Goal: Information Seeking & Learning: Learn about a topic

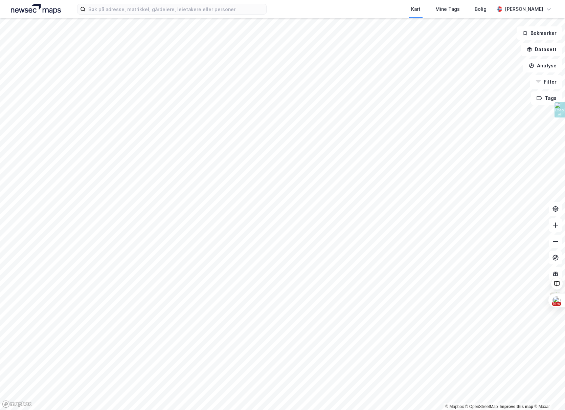
click at [565, 125] on html "Kart Mine Tags Bolig [PERSON_NAME][GEOGRAPHIC_DATA] © Mapbox © OpenStreetMap Im…" at bounding box center [282, 205] width 565 height 410
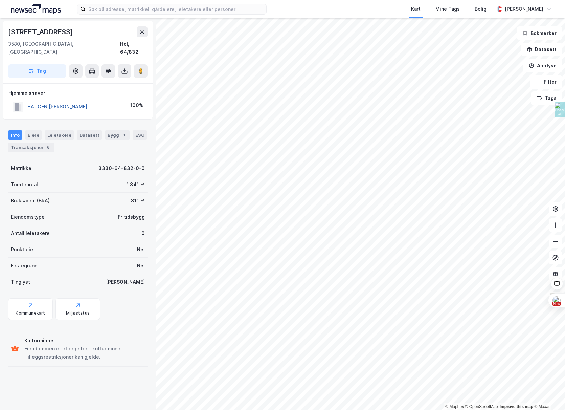
click at [0, 0] on button "HAUGEN [PERSON_NAME]" at bounding box center [0, 0] width 0 height 0
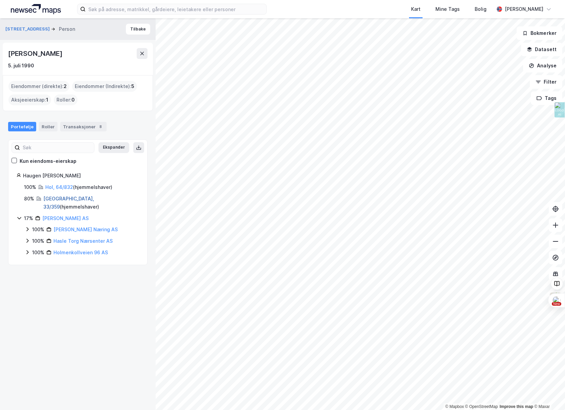
click at [53, 199] on link "[GEOGRAPHIC_DATA], 33/359" at bounding box center [68, 203] width 51 height 14
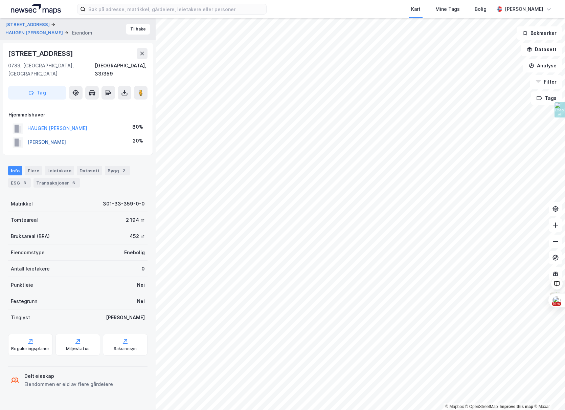
drag, startPoint x: 27, startPoint y: 135, endPoint x: 70, endPoint y: 134, distance: 42.3
click at [0, 0] on button "[PERSON_NAME]" at bounding box center [0, 0] width 0 height 0
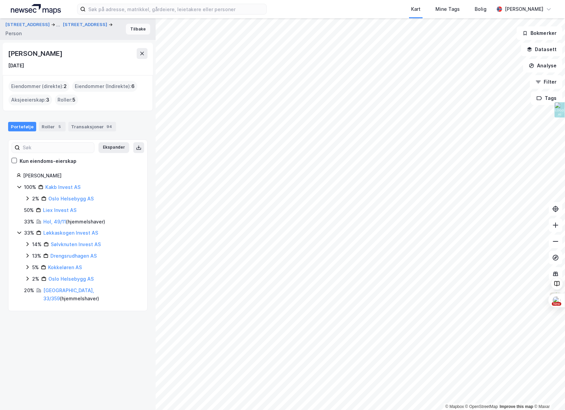
click at [139, 27] on button "Tilbake" at bounding box center [138, 29] width 24 height 11
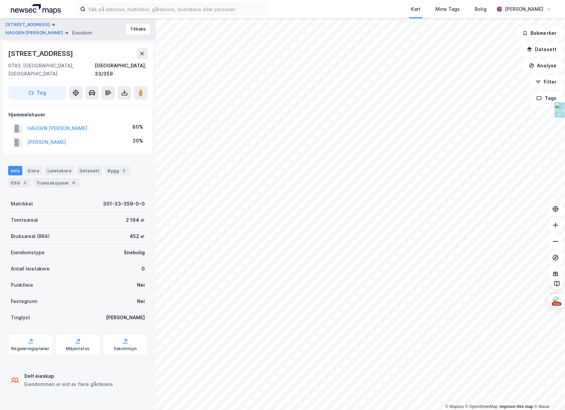
drag, startPoint x: 94, startPoint y: 135, endPoint x: 14, endPoint y: 131, distance: 80.7
click at [14, 135] on div "[PERSON_NAME] 20%" at bounding box center [77, 142] width 139 height 14
copy button "[PERSON_NAME]"
click at [0, 0] on button "[PERSON_NAME]" at bounding box center [0, 0] width 0 height 0
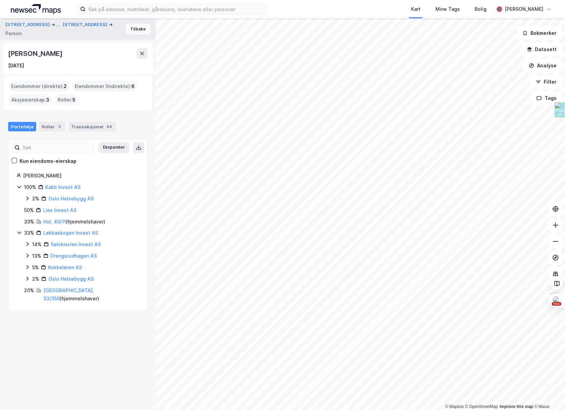
click at [136, 29] on button "Tilbake" at bounding box center [138, 29] width 24 height 11
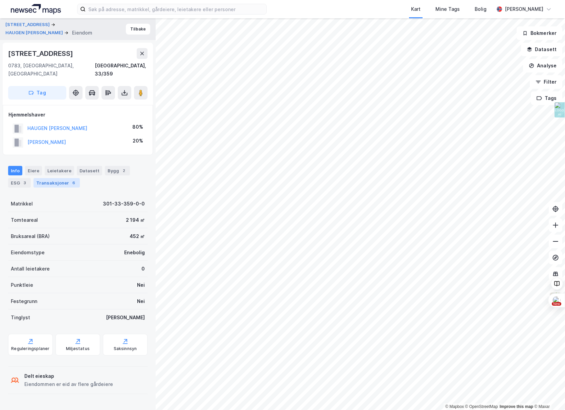
click at [50, 178] on div "Transaksjoner 6" at bounding box center [57, 182] width 46 height 9
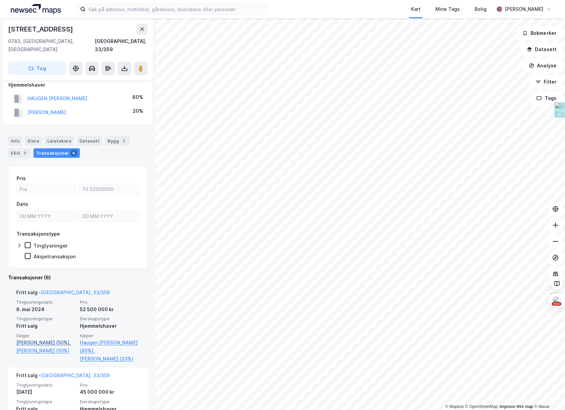
scroll to position [38, 0]
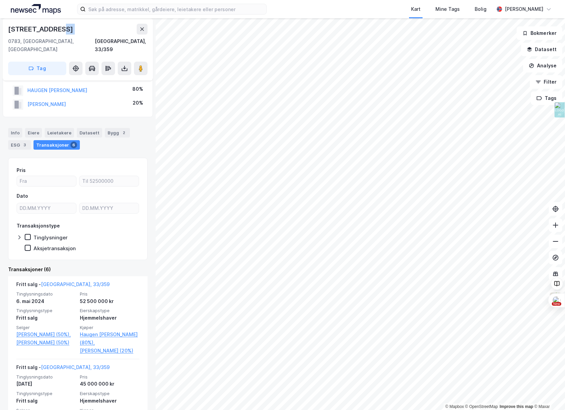
drag, startPoint x: 60, startPoint y: 30, endPoint x: 12, endPoint y: 29, distance: 47.8
click at [0, 27] on div "Slåttalivegen 58 HAUGEN [PERSON_NAME] Eiendom Tilbake [STREET_ADDRESS], 33/359 …" at bounding box center [78, 214] width 156 height 392
drag, startPoint x: 8, startPoint y: 28, endPoint x: 55, endPoint y: 28, distance: 46.7
click at [55, 28] on div "[STREET_ADDRESS]" at bounding box center [41, 29] width 66 height 11
copy div "[STREET_ADDRESS]"
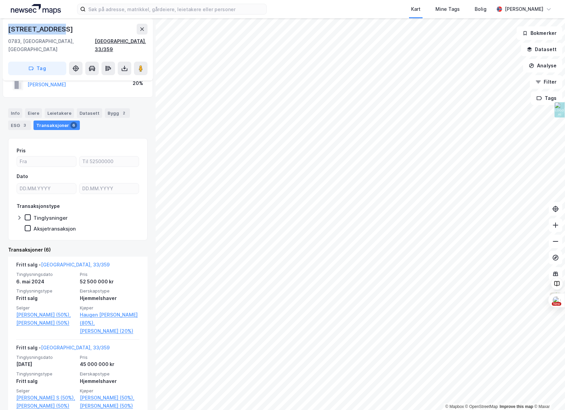
scroll to position [58, 0]
click at [141, 65] on image at bounding box center [141, 68] width 4 height 7
